Goal: Use online tool/utility

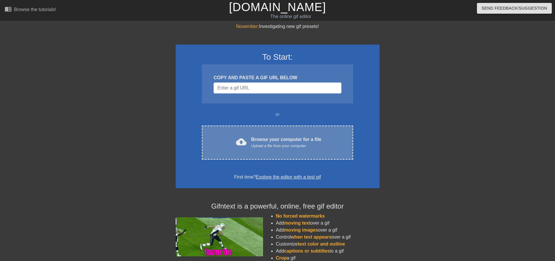
click at [280, 142] on div "Browse your computer for a file Upload a file from your computer" at bounding box center [286, 142] width 70 height 13
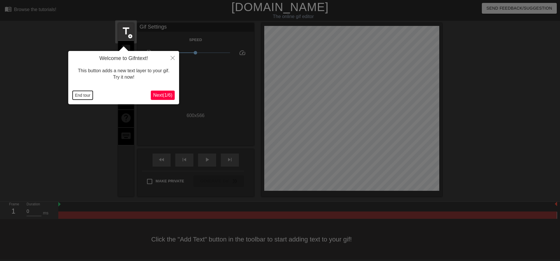
click at [86, 96] on button "End tour" at bounding box center [83, 95] width 20 height 9
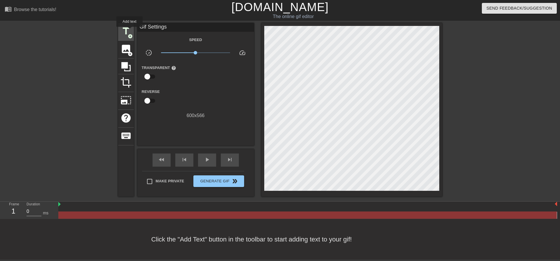
click at [130, 31] on span "title" at bounding box center [125, 31] width 11 height 11
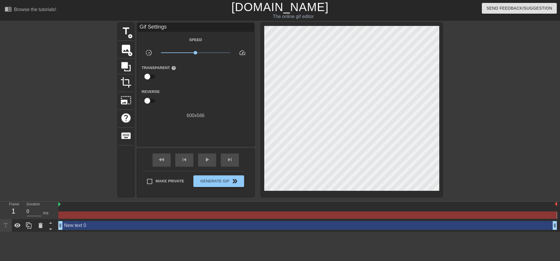
drag, startPoint x: 446, startPoint y: 46, endPoint x: 522, endPoint y: 111, distance: 100.1
click at [522, 111] on div at bounding box center [492, 110] width 87 height 175
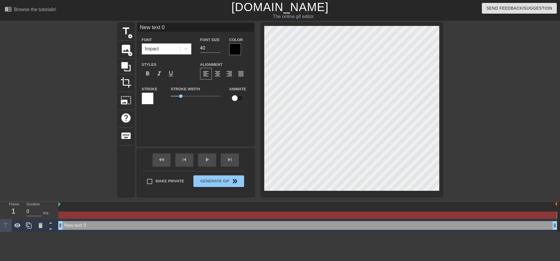
click at [256, 232] on html "menu_book Browse the tutorials! [DOMAIN_NAME] The online gif editor Send Feedba…" at bounding box center [280, 116] width 560 height 232
click at [131, 69] on icon at bounding box center [125, 66] width 11 height 11
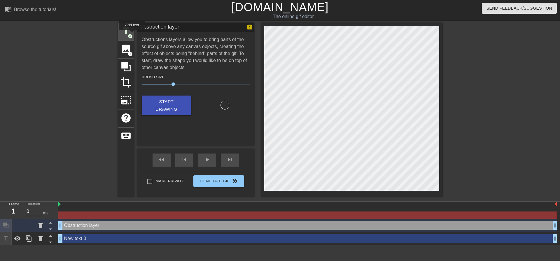
click at [132, 34] on span "add_circle" at bounding box center [130, 36] width 5 height 5
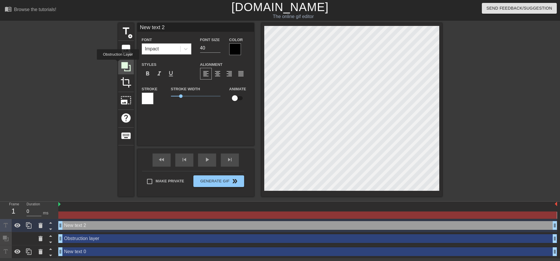
click at [120, 64] on icon at bounding box center [125, 66] width 11 height 11
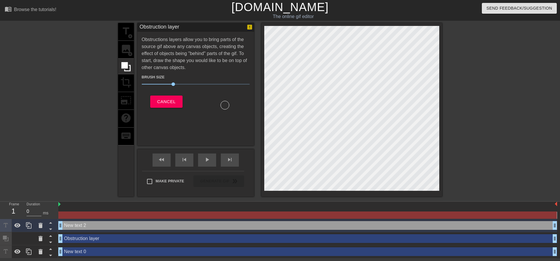
click at [123, 51] on div "title add_circle image add_circle crop photo_size_select_large help keyboard" at bounding box center [126, 110] width 16 height 174
click at [132, 48] on div "title add_circle image add_circle crop photo_size_select_large help keyboard" at bounding box center [126, 110] width 16 height 174
click at [172, 98] on span "Cancel" at bounding box center [166, 102] width 18 height 8
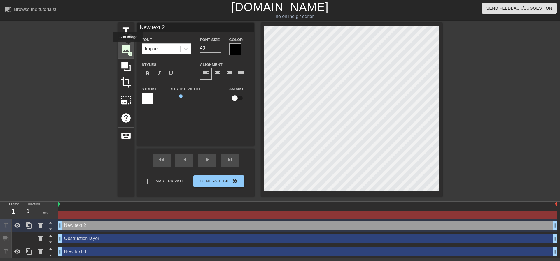
click at [129, 46] on span "image" at bounding box center [125, 48] width 11 height 11
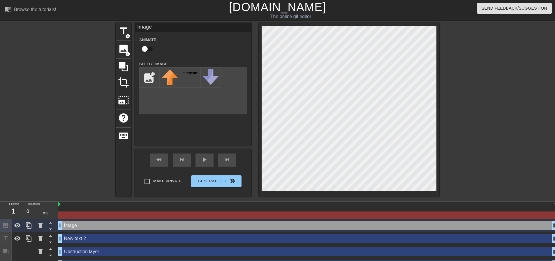
click at [258, 221] on div "menu_book Browse the tutorials! [DOMAIN_NAME] The online gif editor Send Feedba…" at bounding box center [277, 136] width 555 height 272
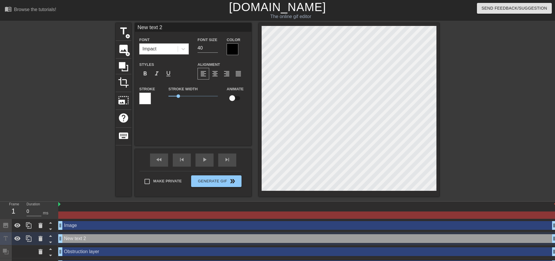
click at [277, 236] on div "menu_book Browse the tutorials! [DOMAIN_NAME] The online gif editor Send Feedba…" at bounding box center [277, 136] width 555 height 272
click at [124, 46] on span "image" at bounding box center [123, 48] width 11 height 11
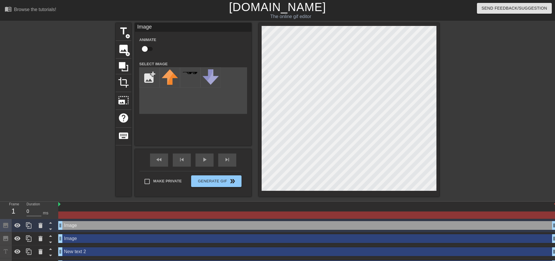
click at [362, 237] on div "menu_book Browse the tutorials! [DOMAIN_NAME] The online gif editor Send Feedba…" at bounding box center [277, 142] width 555 height 285
